Goal: Check status: Check status

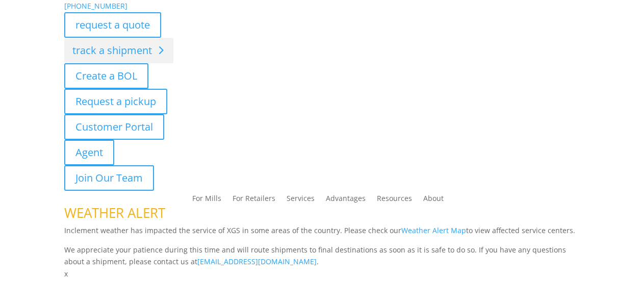
click at [139, 51] on link "track a shipment" at bounding box center [118, 50] width 109 height 25
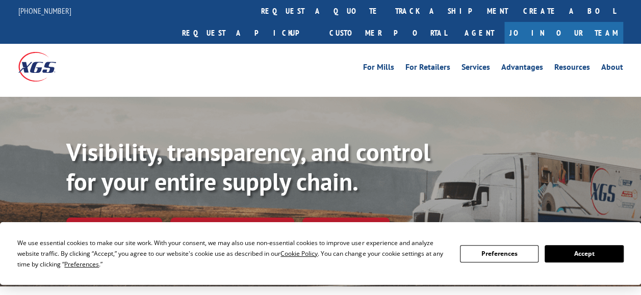
click at [591, 259] on button "Accept" at bounding box center [583, 253] width 78 height 17
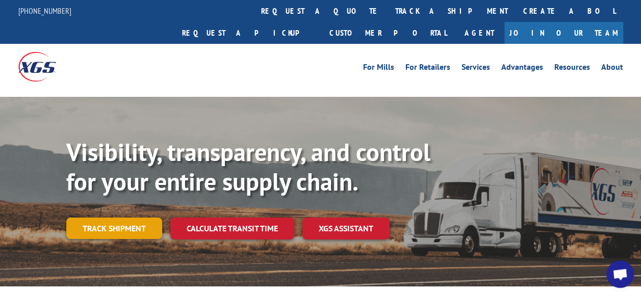
click at [126, 218] on link "Track shipment" at bounding box center [114, 228] width 96 height 21
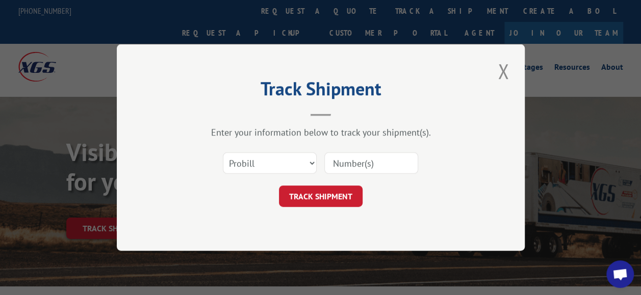
click at [356, 170] on input at bounding box center [371, 162] width 94 height 21
click at [273, 154] on select "Select category... Probill BOL PO" at bounding box center [270, 162] width 94 height 21
click at [347, 159] on input at bounding box center [371, 162] width 94 height 21
paste input "4235977"
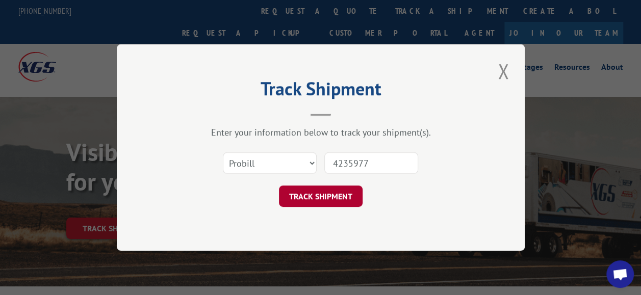
type input "4235977"
click at [351, 201] on button "TRACK SHIPMENT" at bounding box center [321, 195] width 84 height 21
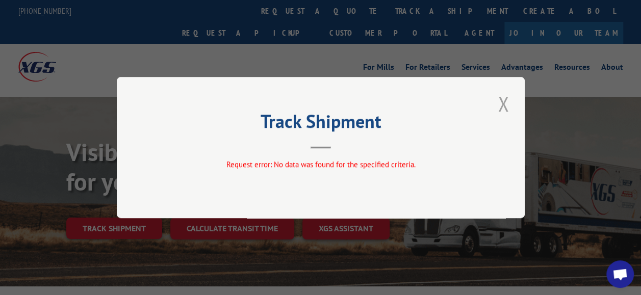
click at [504, 101] on button "Close modal" at bounding box center [502, 104] width 17 height 28
